Goal: Transaction & Acquisition: Purchase product/service

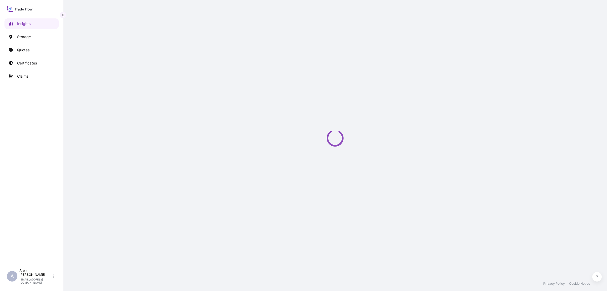
select select "2025"
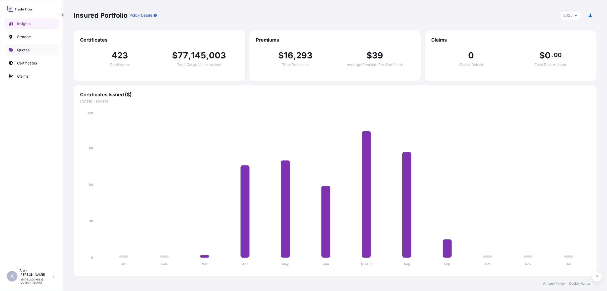
click at [31, 51] on link "Quotes" at bounding box center [31, 50] width 54 height 11
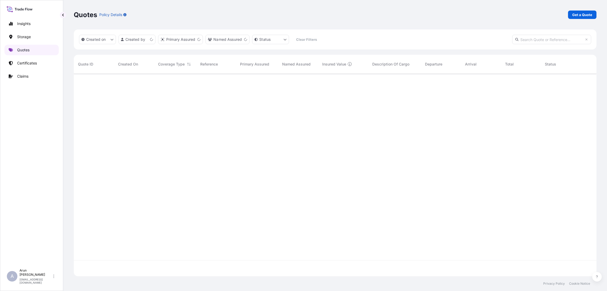
scroll to position [200, 516]
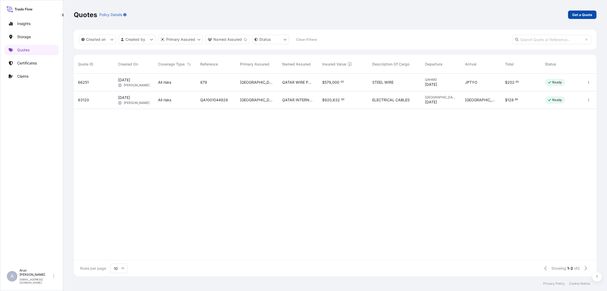
click at [581, 15] on p "Get a Quote" at bounding box center [582, 14] width 20 height 5
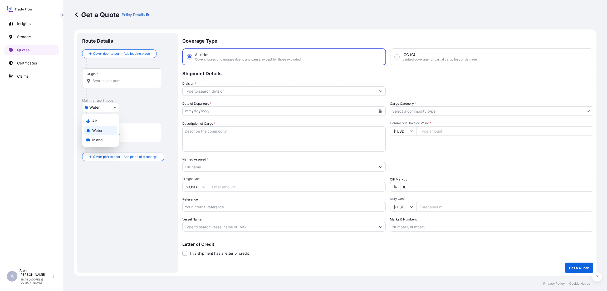
click at [113, 107] on body "Insights Storage Quotes Certificates Claims A [PERSON_NAME] [PERSON_NAME][EMAIL…" at bounding box center [303, 145] width 607 height 291
click at [106, 141] on div "Inland" at bounding box center [100, 139] width 33 height 9
select select "Inland"
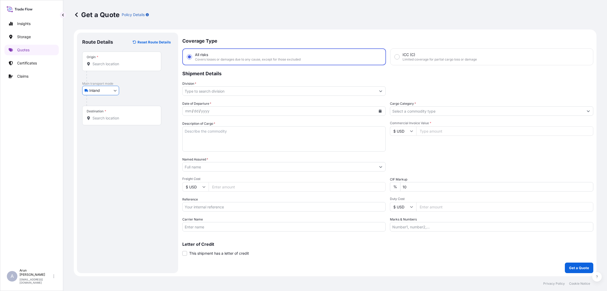
click at [116, 65] on input "Origin *" at bounding box center [123, 63] width 62 height 5
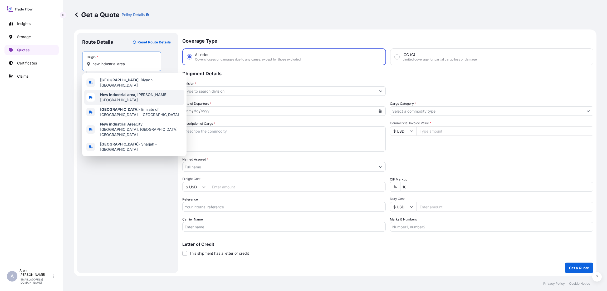
click at [124, 98] on div "New industrial area , [GEOGRAPHIC_DATA], [GEOGRAPHIC_DATA]" at bounding box center [134, 97] width 100 height 15
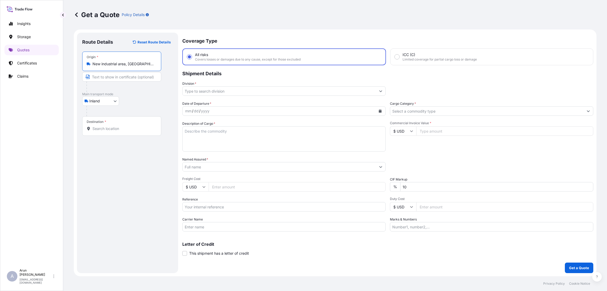
type input "New industrial area, [GEOGRAPHIC_DATA], [GEOGRAPHIC_DATA]"
click at [102, 78] on input "Text to appear on certificate" at bounding box center [121, 76] width 79 height 9
type input "QATAR NATIONAL PLASTIC FACTORY"
click at [106, 129] on input "Destination *" at bounding box center [123, 128] width 62 height 5
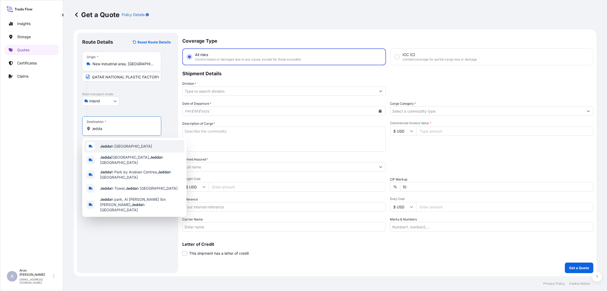
click at [121, 146] on span "Jedda h [GEOGRAPHIC_DATA]" at bounding box center [126, 146] width 52 height 5
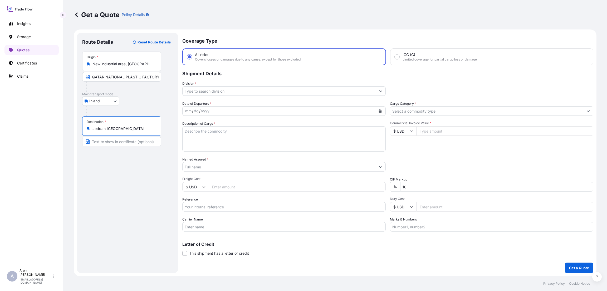
type input "Jeddah [GEOGRAPHIC_DATA]"
click at [115, 139] on input "Text to appear on certificate" at bounding box center [121, 141] width 79 height 9
type input "a"
type input "[PERSON_NAME]"
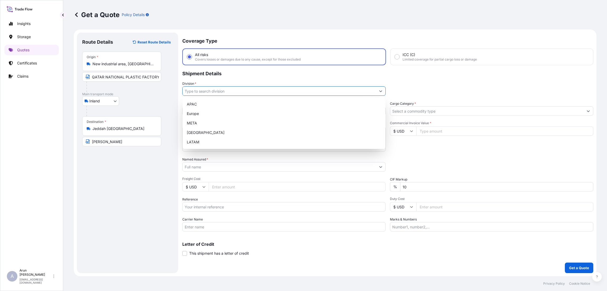
click at [227, 89] on input "Division *" at bounding box center [278, 90] width 193 height 9
click at [224, 120] on div "META" at bounding box center [284, 122] width 199 height 9
type input "META"
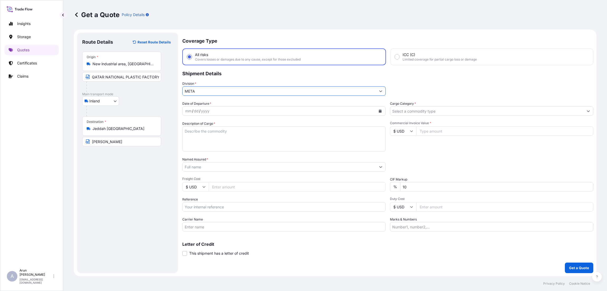
click at [380, 110] on icon "Calendar" at bounding box center [380, 111] width 3 height 3
click at [254, 146] on div "6" at bounding box center [251, 144] width 9 height 9
click at [211, 133] on textarea "Description of Cargo *" at bounding box center [283, 138] width 203 height 25
type textarea "LDPE PLAIN SHEET"
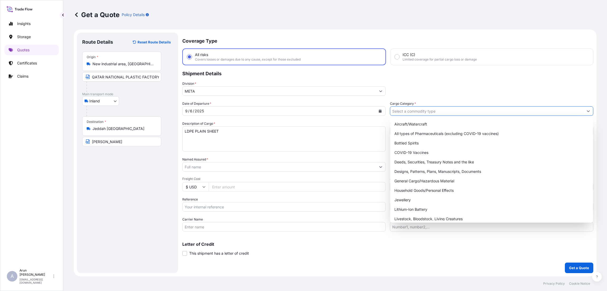
click at [430, 109] on input "Cargo Category *" at bounding box center [486, 110] width 193 height 9
click at [429, 181] on div "General Cargo/Hazardous Material" at bounding box center [491, 180] width 199 height 9
type input "General Cargo/Hazardous Material"
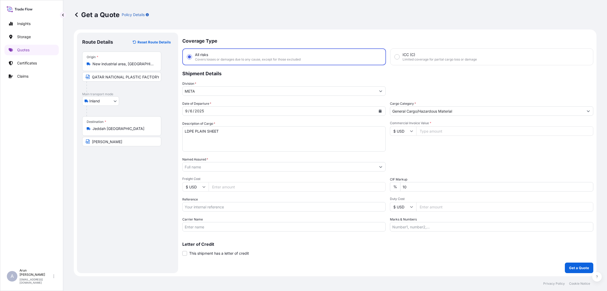
click at [435, 132] on input "Commercial Invoice Value *" at bounding box center [504, 130] width 177 height 9
click at [410, 131] on icon at bounding box center [411, 131] width 3 height 3
click at [402, 107] on div "﷼ SAR" at bounding box center [403, 102] width 22 height 10
type input "﷼ SAR"
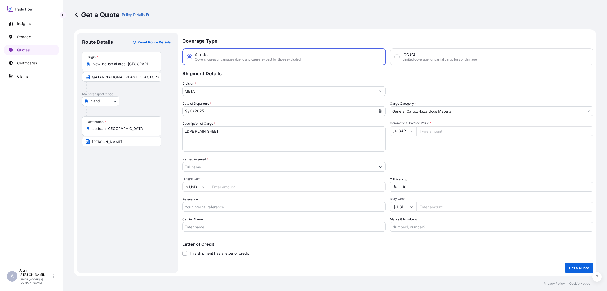
drag, startPoint x: 436, startPoint y: 131, endPoint x: 435, endPoint y: 137, distance: 6.2
click at [436, 133] on input "Commercial Invoice Value *" at bounding box center [504, 130] width 177 height 9
type input "73653"
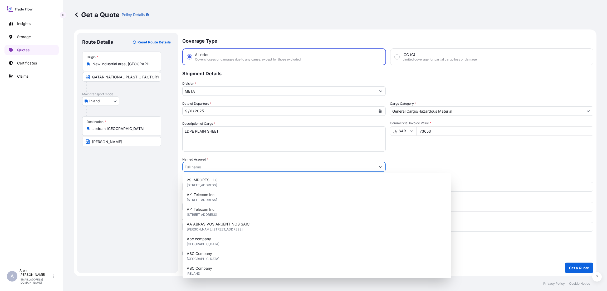
click at [206, 166] on input "Named Assured *" at bounding box center [278, 166] width 193 height 9
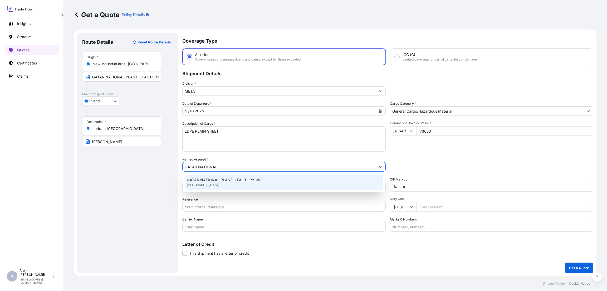
click at [217, 181] on span "QATAR NATIONAL PLASTIC FACTORY WLL" at bounding box center [225, 179] width 77 height 5
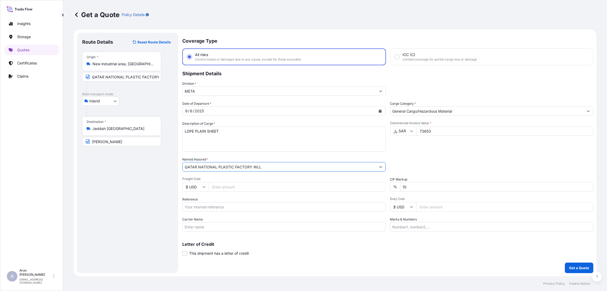
type input "QATAR NATIONAL PLASTIC FACTORY WLL"
drag, startPoint x: 405, startPoint y: 186, endPoint x: 405, endPoint y: 196, distance: 10.0
click at [405, 188] on input "10" at bounding box center [496, 186] width 193 height 9
type input "0"
click at [215, 188] on input "Freight Cost" at bounding box center [297, 186] width 177 height 9
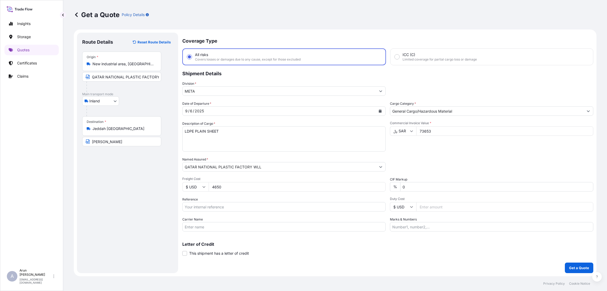
type input "4650"
click at [268, 208] on input "Reference" at bounding box center [283, 206] width 203 height 9
type input "388"
click at [409, 225] on input "Marks & Numbers" at bounding box center [491, 226] width 203 height 9
type input "INVOICE NUMBER:388 DATE:[DATE]"
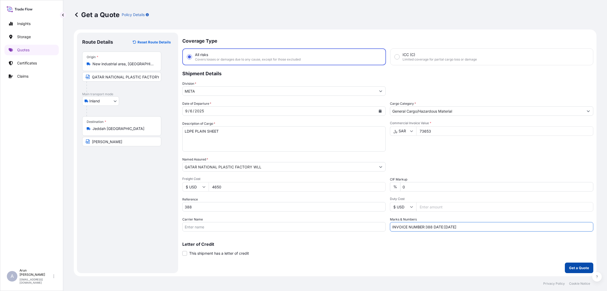
click at [573, 268] on p "Get a Quote" at bounding box center [579, 267] width 20 height 5
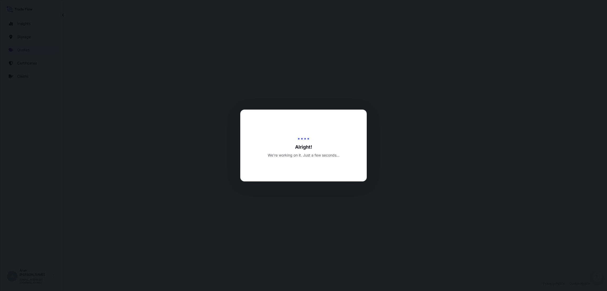
select select "Inland"
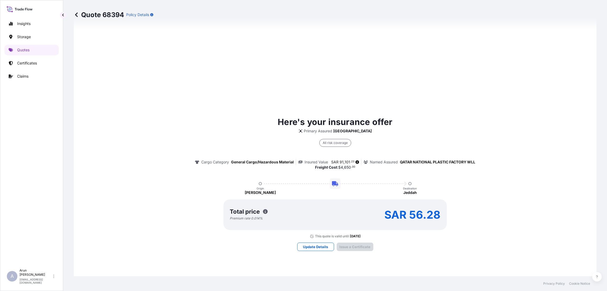
scroll to position [395, 0]
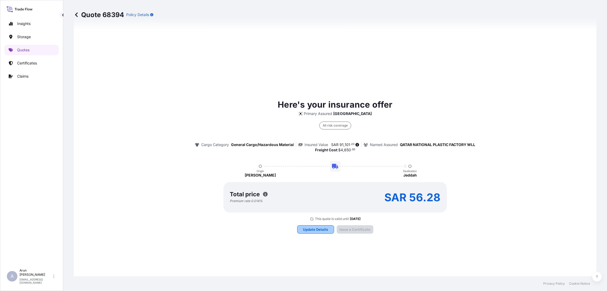
click at [308, 229] on p "Update Details" at bounding box center [315, 229] width 25 height 5
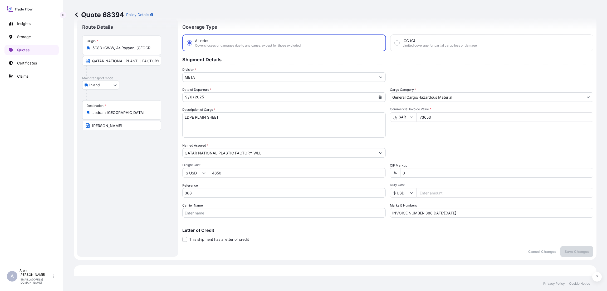
scroll to position [8, 0]
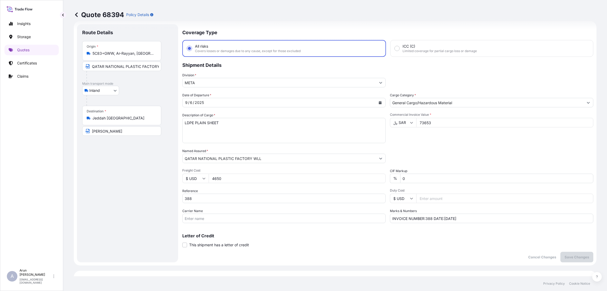
click at [230, 177] on input "4650" at bounding box center [297, 178] width 177 height 9
type input "4"
type input "1"
click at [203, 177] on icon at bounding box center [203, 178] width 3 height 3
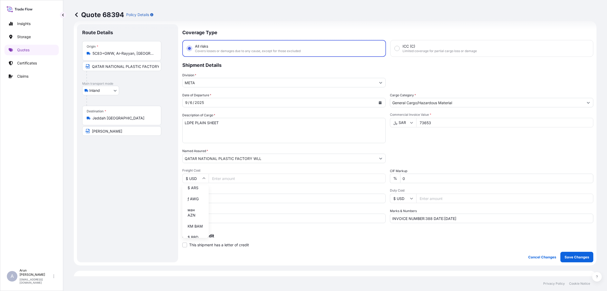
click at [191, 127] on div "﷼ SAR" at bounding box center [195, 122] width 22 height 10
type input "﷼ SAR"
click at [226, 179] on input "Freight Cost" at bounding box center [297, 178] width 177 height 9
type input "4650"
click at [282, 186] on div "Date of Departure * [DATE] Cargo Category * General Cargo/Hazardous Material De…" at bounding box center [387, 158] width 411 height 131
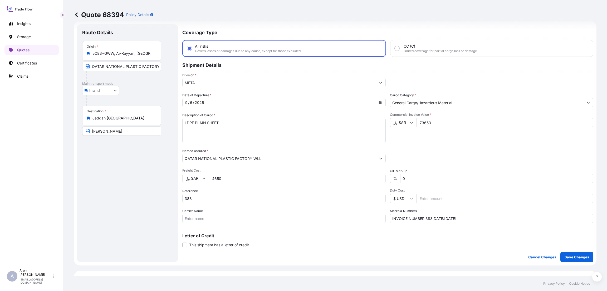
scroll to position [127, 0]
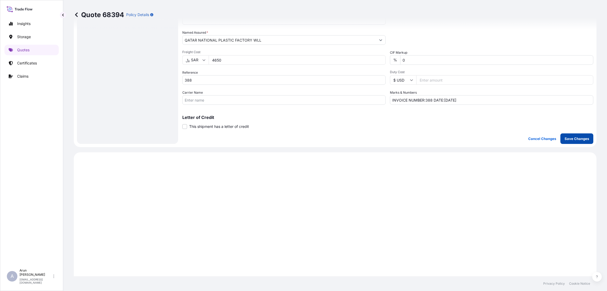
click at [568, 138] on p "Save Changes" at bounding box center [576, 138] width 24 height 5
select select "Inland"
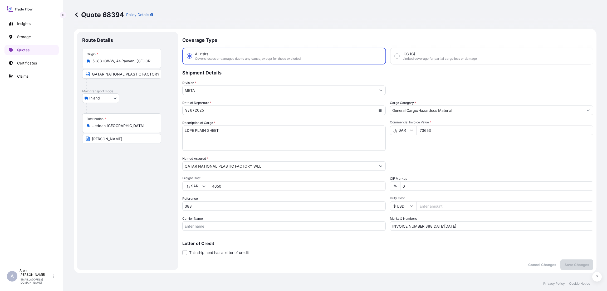
scroll to position [0, 0]
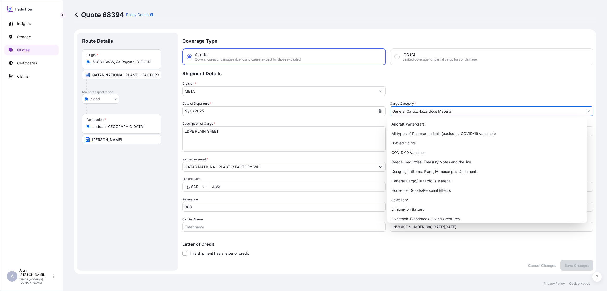
click at [461, 110] on input "General Cargo/Hazardous Material" at bounding box center [486, 110] width 193 height 9
click at [469, 85] on div "Division * META" at bounding box center [387, 88] width 411 height 15
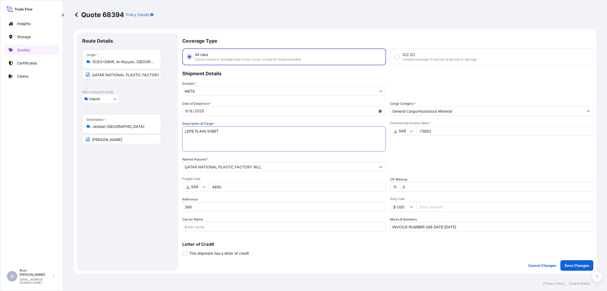
drag, startPoint x: 228, startPoint y: 134, endPoint x: 177, endPoint y: 130, distance: 50.7
click at [177, 130] on form "Route Details Place of loading Road / Inland Road / Inland Origin * 5C83+GWW, A…" at bounding box center [335, 151] width 522 height 245
click at [327, 138] on textarea "LDPE PLAIN SHEET" at bounding box center [283, 138] width 203 height 25
click at [439, 152] on div "Date of Departure * [DATE] Cargo Category * General Cargo/Hazardous Material De…" at bounding box center [387, 166] width 411 height 131
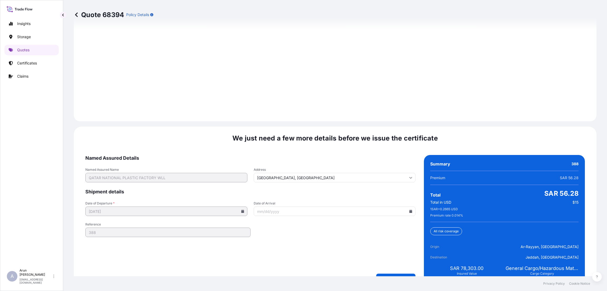
scroll to position [734, 0]
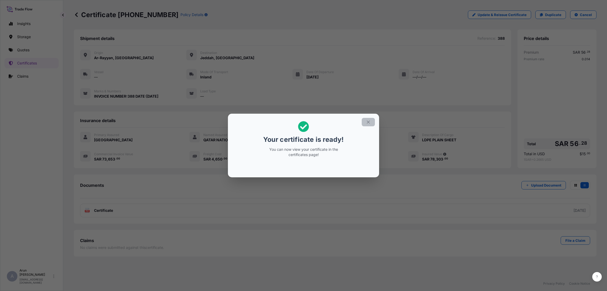
click at [367, 122] on icon "button" at bounding box center [368, 122] width 5 height 5
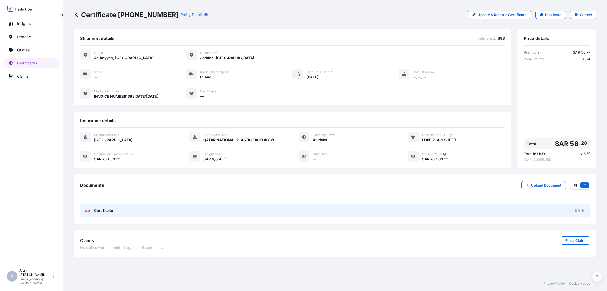
click at [556, 212] on link "PDF Certificate [DATE]" at bounding box center [335, 211] width 510 height 14
click at [388, 213] on link "PDF Certificate [DATE]" at bounding box center [335, 211] width 510 height 14
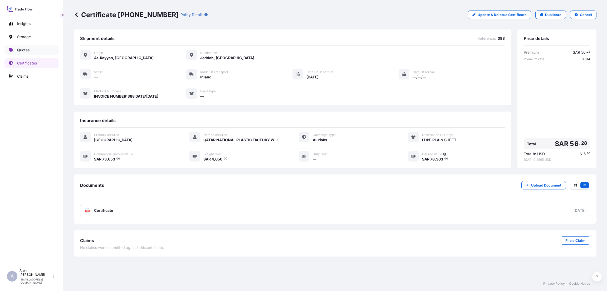
click at [26, 50] on p "Quotes" at bounding box center [23, 49] width 12 height 5
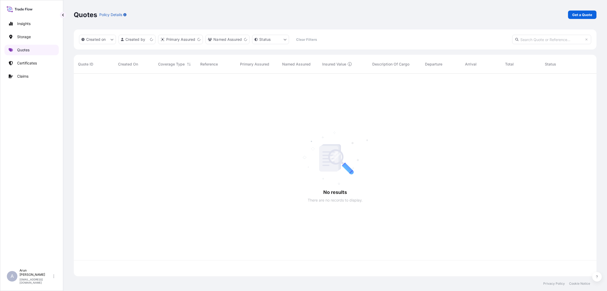
scroll to position [200, 516]
click at [576, 15] on p "Get a Quote" at bounding box center [582, 14] width 20 height 5
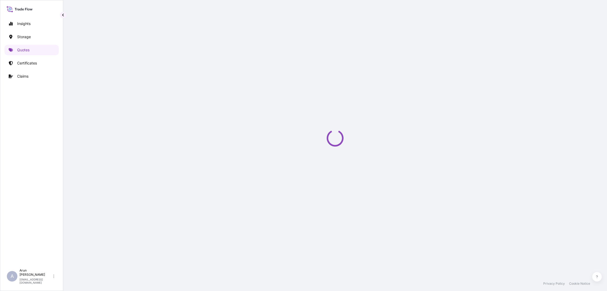
select select "Water"
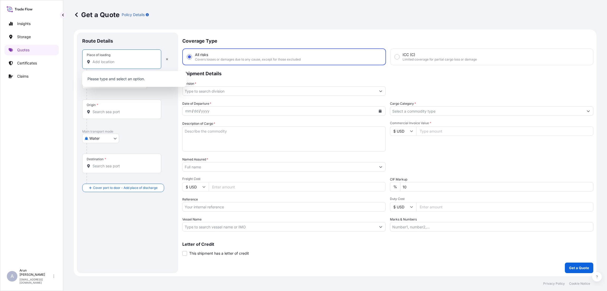
click at [119, 60] on input "Place of loading" at bounding box center [123, 61] width 62 height 5
click at [146, 65] on div "Place of loading NEW INDUSTRIAL AREA" at bounding box center [121, 59] width 79 height 19
click at [146, 65] on input "NEW INDUSTRIAL AREA" at bounding box center [123, 61] width 62 height 5
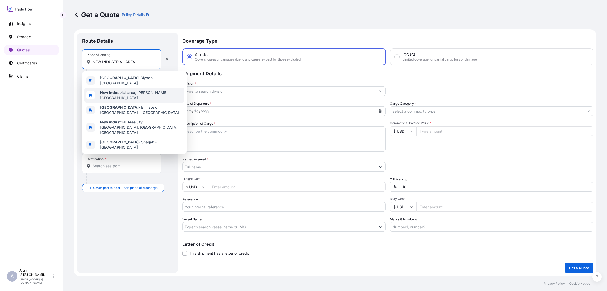
click at [144, 91] on span "New industrial area , [GEOGRAPHIC_DATA], [GEOGRAPHIC_DATA]" at bounding box center [141, 95] width 82 height 11
type input "New industrial area, [GEOGRAPHIC_DATA], [GEOGRAPHIC_DATA]"
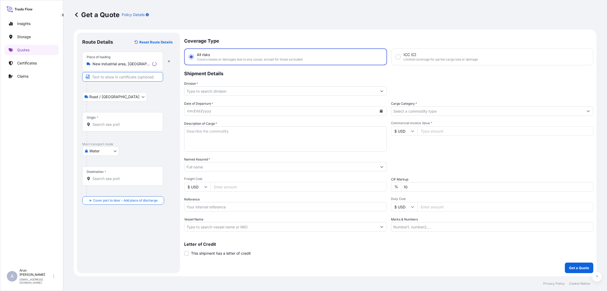
click at [110, 76] on input "Text to appear on certificate" at bounding box center [122, 76] width 81 height 9
type input "QATAR WIRE PRODUCTS CO LLC"
click at [103, 126] on input "Origin *" at bounding box center [123, 124] width 62 height 5
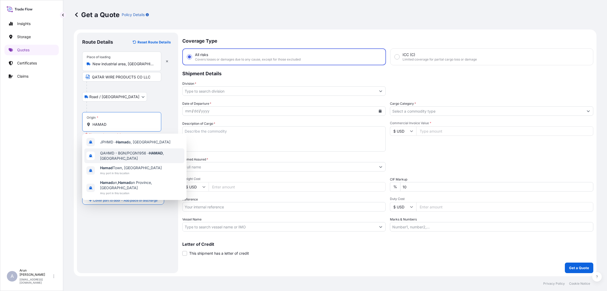
click at [124, 157] on span "QAHMD - BGN/PCGN1956 - HAMAD , [GEOGRAPHIC_DATA]" at bounding box center [141, 156] width 82 height 11
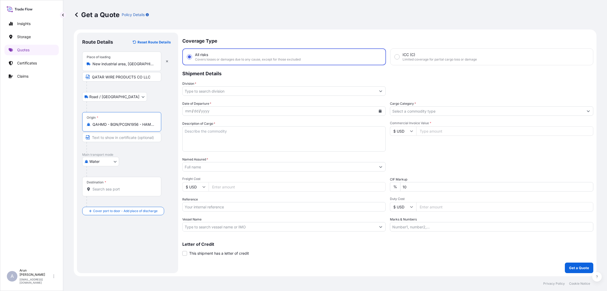
type input "QAHMD - BGN/PCGN1956 - HAMAD, [GEOGRAPHIC_DATA]"
click at [123, 189] on input "Destination *" at bounding box center [123, 189] width 62 height 5
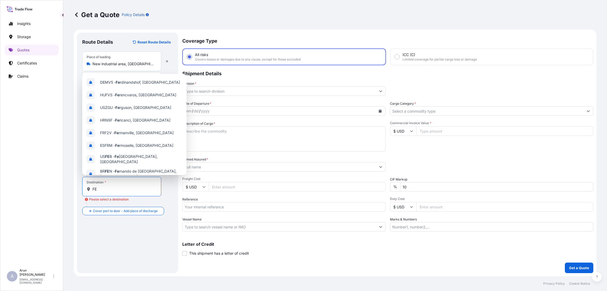
type input "F"
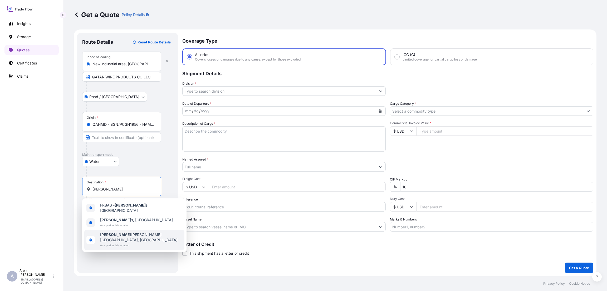
click at [125, 243] on span "Any port in this location" at bounding box center [141, 245] width 82 height 5
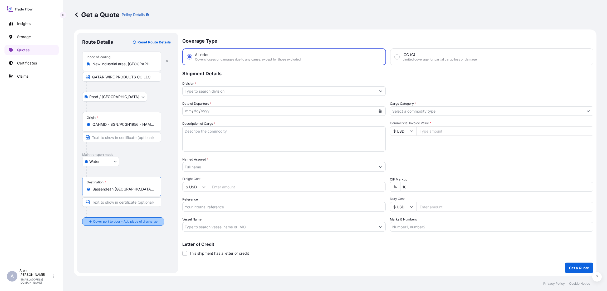
type input "Bassendean [GEOGRAPHIC_DATA], [GEOGRAPHIC_DATA]"
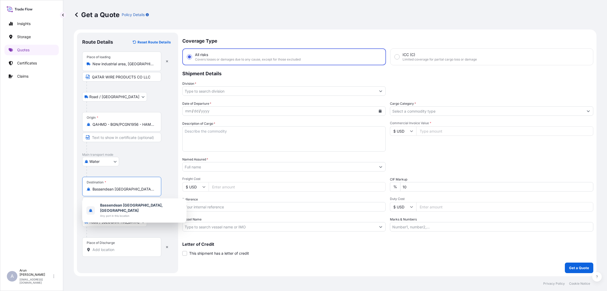
click at [143, 192] on input "Bassendean [GEOGRAPHIC_DATA], [GEOGRAPHIC_DATA]" at bounding box center [123, 189] width 62 height 5
click at [141, 206] on b "Bassendean [GEOGRAPHIC_DATA], [GEOGRAPHIC_DATA]" at bounding box center [131, 208] width 63 height 10
click at [112, 253] on div "Place of Discharge" at bounding box center [121, 247] width 79 height 19
click at [112, 253] on input "Place of Discharge" at bounding box center [123, 249] width 62 height 5
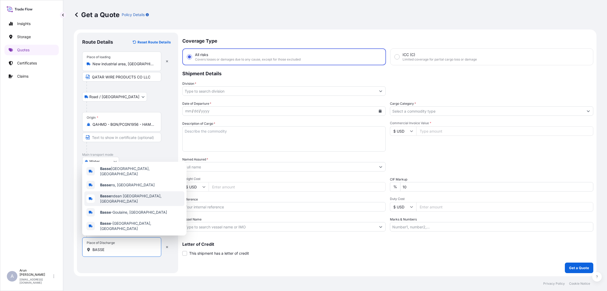
click at [127, 204] on span "[GEOGRAPHIC_DATA], [GEOGRAPHIC_DATA]" at bounding box center [141, 199] width 82 height 11
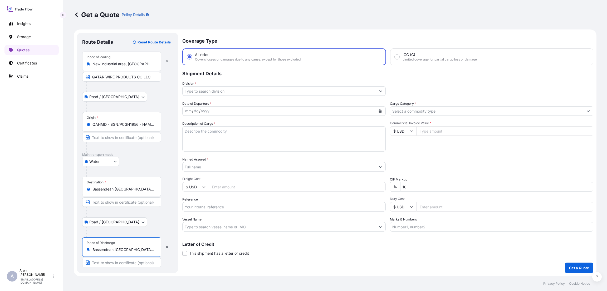
type input "Bassendean [GEOGRAPHIC_DATA], [GEOGRAPHIC_DATA]"
click at [111, 263] on input "Text to appear on certificate" at bounding box center [121, 262] width 79 height 9
click at [111, 264] on input "Text to appear on certificate" at bounding box center [121, 262] width 79 height 9
type input "SOUTHERN WIRE PTY LTD"
click at [225, 92] on input "Division *" at bounding box center [278, 90] width 193 height 9
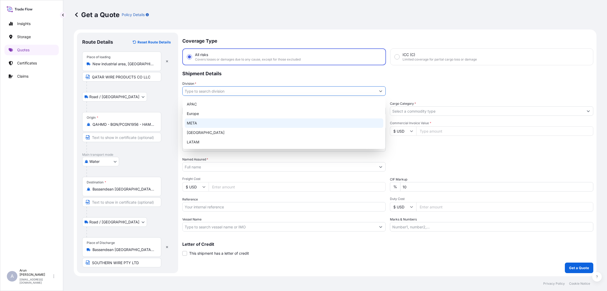
click at [224, 121] on div "META" at bounding box center [284, 122] width 199 height 9
type input "META"
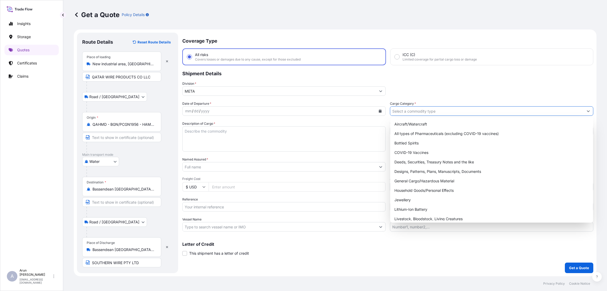
click at [424, 111] on input "Cargo Category *" at bounding box center [486, 110] width 193 height 9
click at [418, 182] on div "General Cargo/Hazardous Material" at bounding box center [491, 180] width 199 height 9
type input "General Cargo/Hazardous Material"
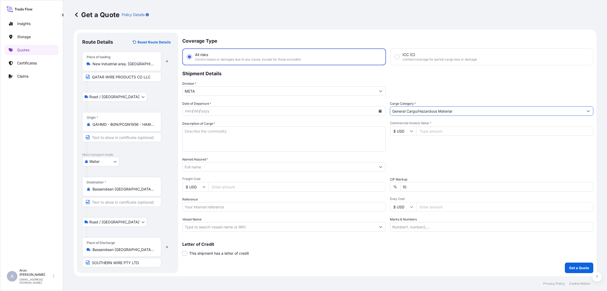
click at [381, 110] on icon "Calendar" at bounding box center [380, 111] width 3 height 3
click at [250, 144] on div "6" at bounding box center [251, 144] width 9 height 9
click at [208, 130] on textarea "Description of Cargo *" at bounding box center [283, 138] width 203 height 25
type textarea "STEEL WIRE"
click at [361, 169] on input "Named Assured *" at bounding box center [278, 166] width 193 height 9
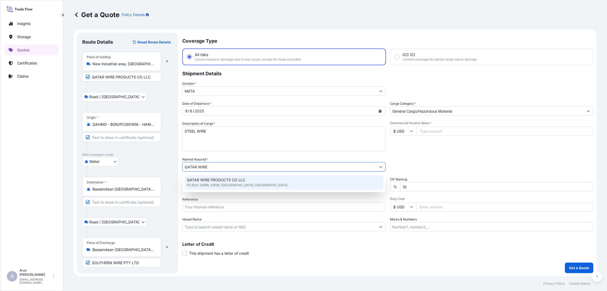
click at [336, 182] on div "QATAR WIRE PRODUCTS CO LLC PO BOX 23599, 23599, [GEOGRAPHIC_DATA], [GEOGRAPHIC_…" at bounding box center [284, 182] width 199 height 15
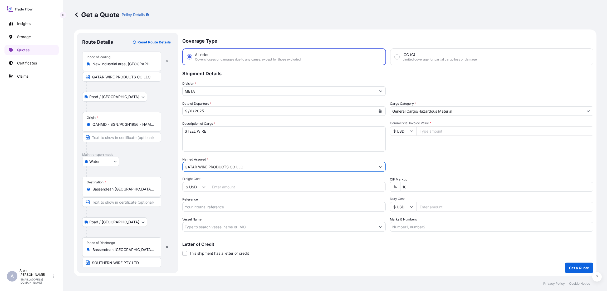
type input "QATAR WIRE PRODUCTS CO LLC"
click at [405, 185] on input "10" at bounding box center [496, 186] width 193 height 9
type input "0"
click at [220, 188] on input "Freight Cost" at bounding box center [297, 186] width 177 height 9
click at [430, 129] on input "Commercial Invoice Value *" at bounding box center [504, 130] width 177 height 9
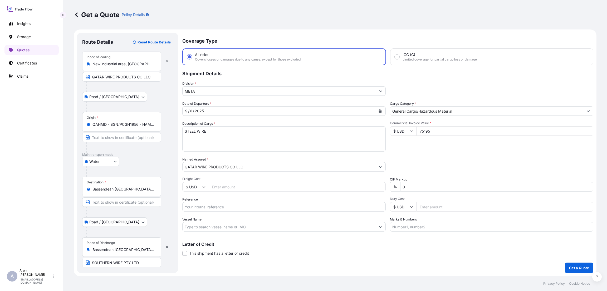
type input "75195"
drag, startPoint x: 139, startPoint y: 187, endPoint x: 87, endPoint y: 191, distance: 52.3
click at [87, 191] on div "Bassendean [GEOGRAPHIC_DATA], [GEOGRAPHIC_DATA]" at bounding box center [122, 189] width 70 height 5
drag, startPoint x: 155, startPoint y: 186, endPoint x: 80, endPoint y: 192, distance: 75.8
click at [80, 192] on div "Route Details Reset Route Details Place of loading New industrial area, [GEOGRA…" at bounding box center [127, 153] width 101 height 241
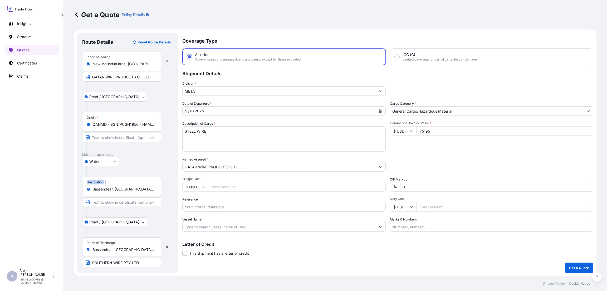
drag, startPoint x: 145, startPoint y: 195, endPoint x: 141, endPoint y: 195, distance: 3.7
click at [145, 195] on div "Destination * [GEOGRAPHIC_DATA] [GEOGRAPHIC_DATA], [GEOGRAPHIC_DATA]" at bounding box center [121, 186] width 79 height 19
click at [145, 192] on input "Bassendean [GEOGRAPHIC_DATA], [GEOGRAPHIC_DATA]" at bounding box center [123, 189] width 62 height 5
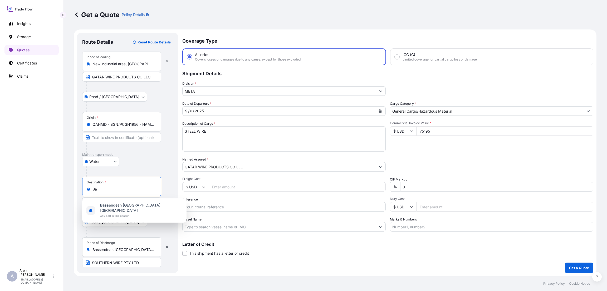
type input "B"
paste input "FREMANTLE"
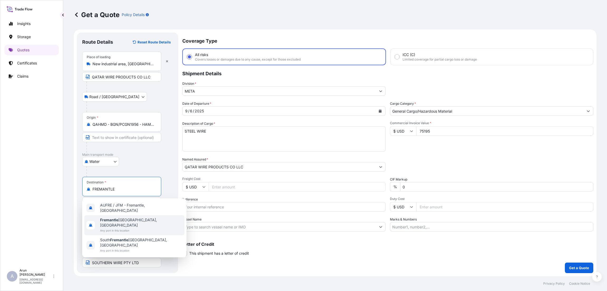
click at [148, 220] on div "Fremantle [GEOGRAPHIC_DATA], [GEOGRAPHIC_DATA] Any port in this location" at bounding box center [134, 225] width 100 height 20
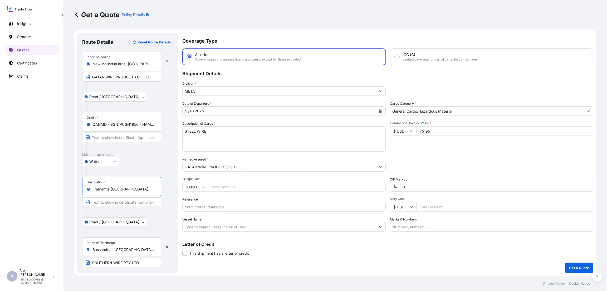
type input "Fremantle [GEOGRAPHIC_DATA], [GEOGRAPHIC_DATA]"
click at [213, 207] on input "Reference" at bounding box center [283, 206] width 203 height 9
paste input "QA1001045473"
type input "QA1001045473"
click at [408, 226] on input "Marks & Numbers" at bounding box center [491, 226] width 203 height 9
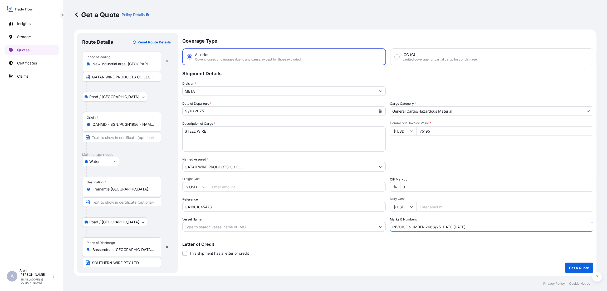
type input "INVOICE NUMBER:2666/25 DATE:[DATE]"
click at [406, 243] on p "Letter of Credit" at bounding box center [387, 244] width 411 height 4
click at [234, 185] on input "Freight Cost" at bounding box center [297, 186] width 177 height 9
type input "4000"
click at [472, 161] on div "Packing Category Type to search a container mode Please select a primary mode o…" at bounding box center [491, 164] width 203 height 15
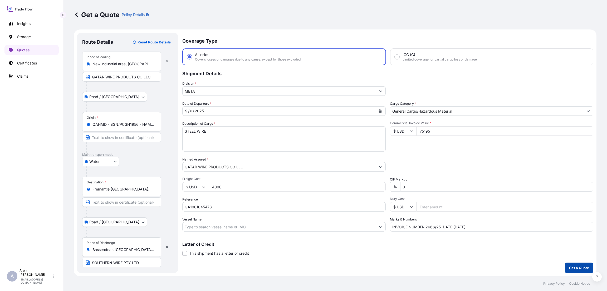
click at [584, 269] on p "Get a Quote" at bounding box center [579, 267] width 20 height 5
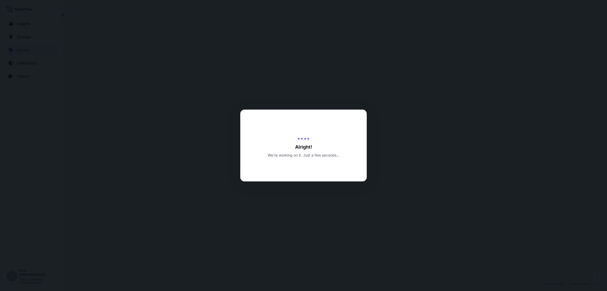
select select "Road / [GEOGRAPHIC_DATA]"
select select "Water"
select select "Road / [GEOGRAPHIC_DATA]"
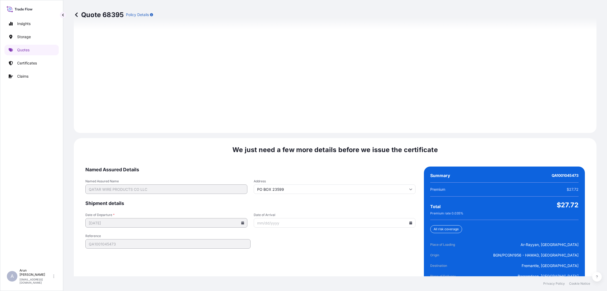
scroll to position [749, 0]
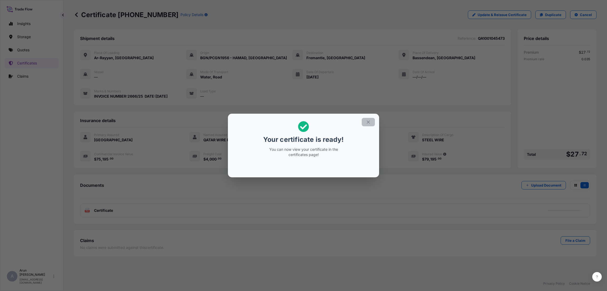
click at [363, 124] on button "button" at bounding box center [368, 122] width 13 height 8
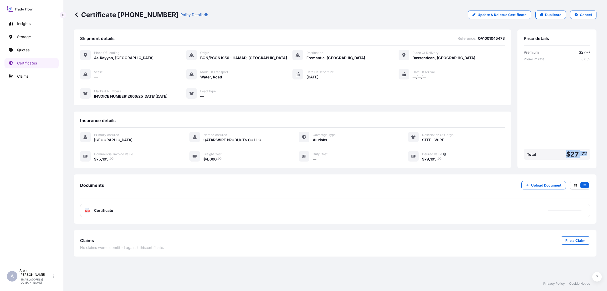
drag, startPoint x: 566, startPoint y: 156, endPoint x: 594, endPoint y: 154, distance: 27.2
click at [594, 154] on div "Price details Premium $ 27 . 72 Premium rate 0.035 Total $ 27 . 72" at bounding box center [556, 98] width 79 height 139
copy span "$ 27 . 72"
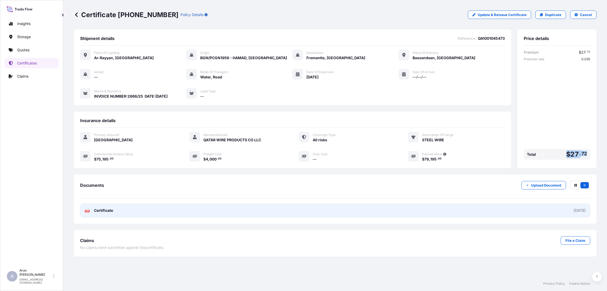
click at [347, 215] on link "PDF Certificate [DATE]" at bounding box center [335, 211] width 510 height 14
